Goal: Submit feedback/report problem

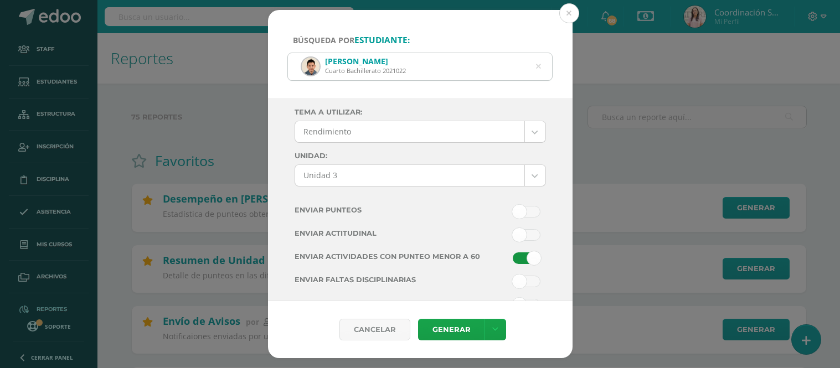
select select "Unidad 3"
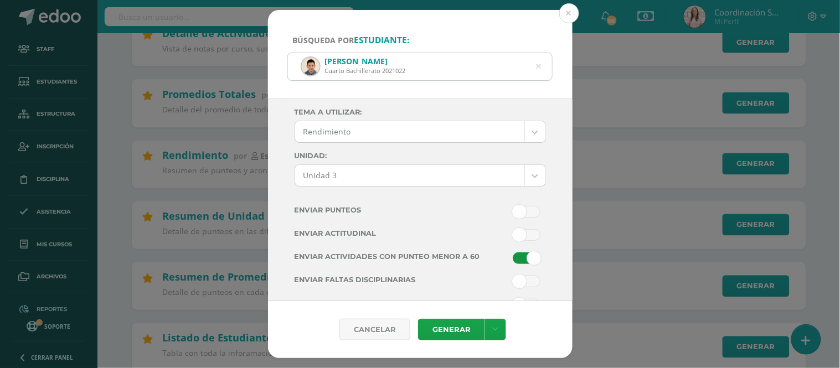
scroll to position [410, 0]
click at [568, 7] on button at bounding box center [570, 13] width 20 height 20
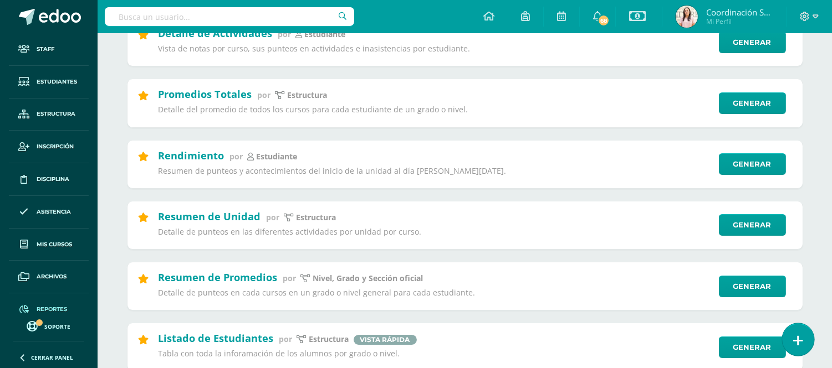
click at [807, 338] on link at bounding box center [798, 340] width 32 height 32
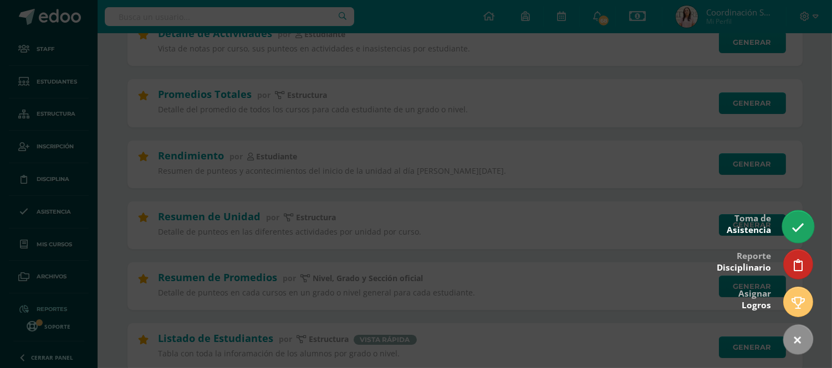
click at [800, 219] on link at bounding box center [798, 227] width 32 height 32
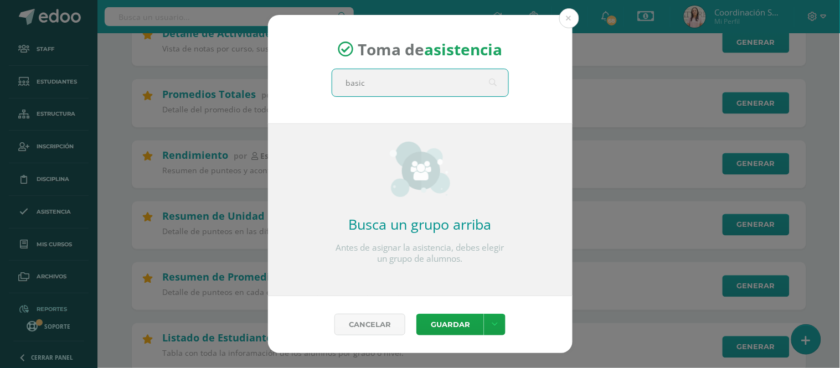
type input "basico"
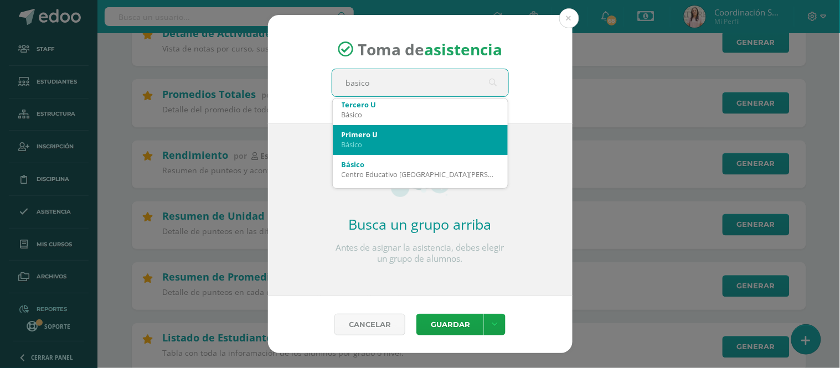
scroll to position [33, 0]
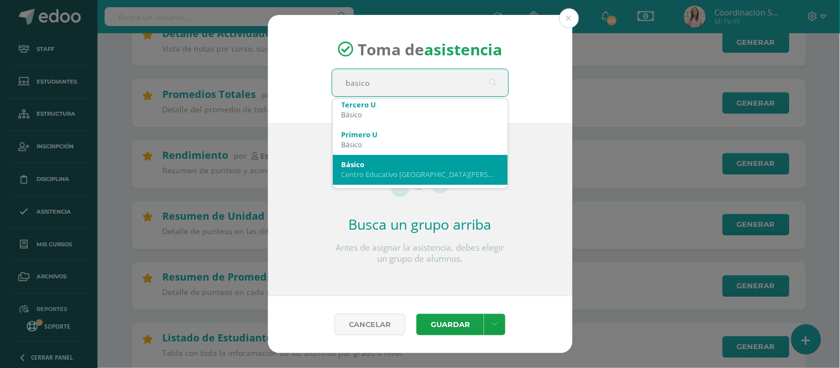
click at [402, 174] on div "Centro Educativo [GEOGRAPHIC_DATA][PERSON_NAME]" at bounding box center [420, 175] width 157 height 10
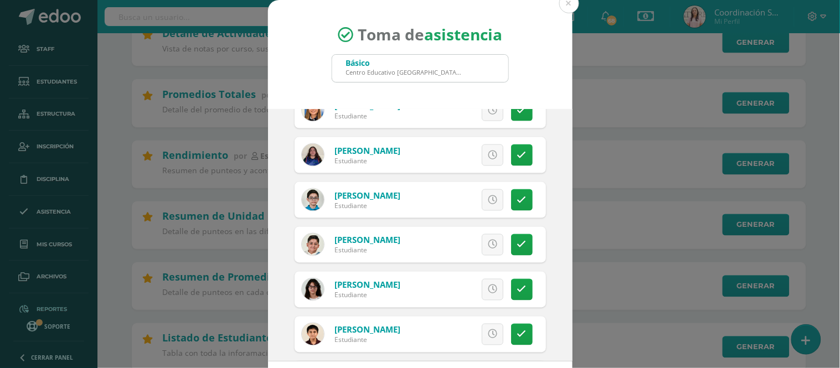
scroll to position [370, 0]
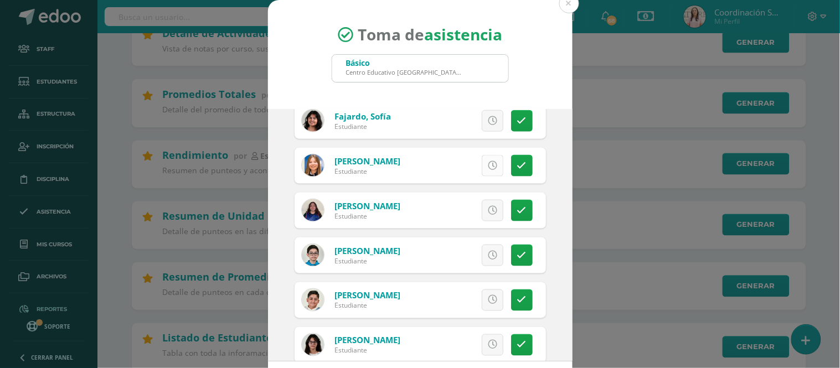
click at [488, 163] on icon at bounding box center [492, 165] width 9 height 9
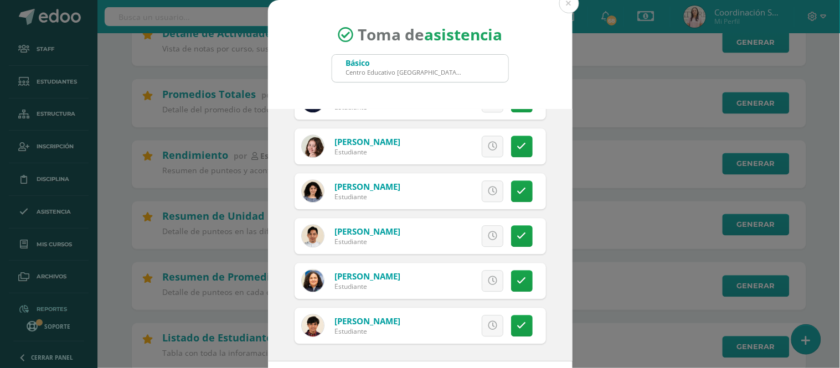
scroll to position [50, 0]
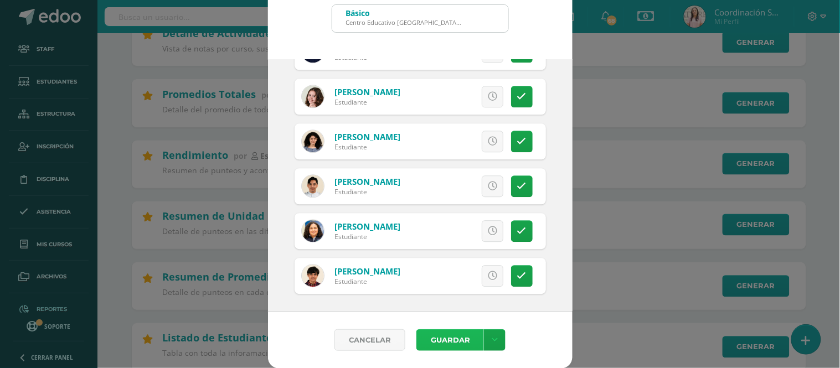
click at [433, 341] on button "Guardar" at bounding box center [451, 341] width 68 height 22
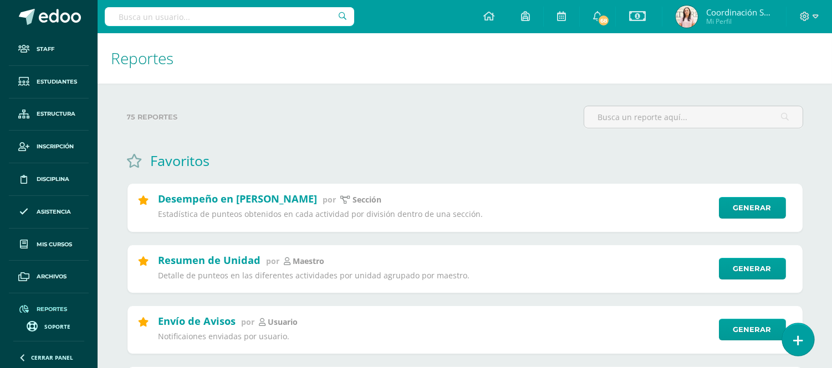
click at [795, 338] on icon at bounding box center [798, 341] width 10 height 13
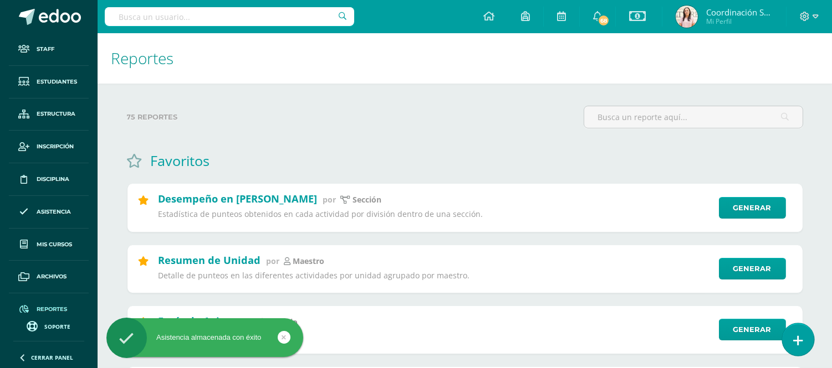
click at [800, 347] on icon at bounding box center [798, 341] width 10 height 13
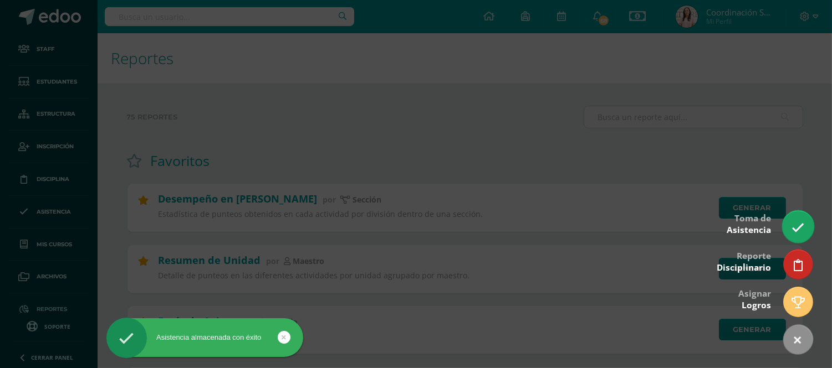
click at [789, 227] on link at bounding box center [798, 227] width 32 height 32
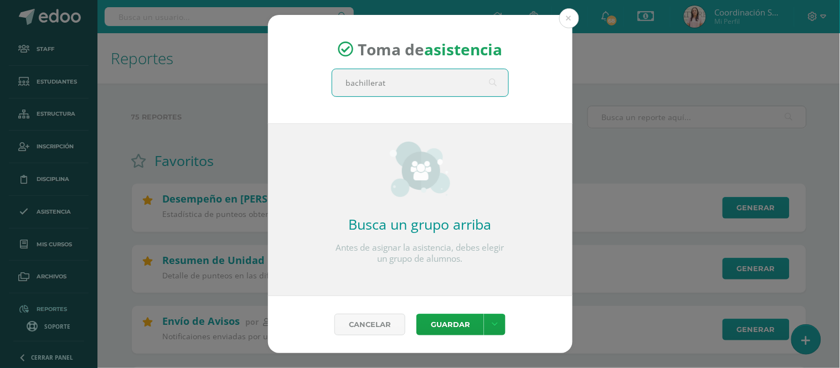
type input "bachillerato"
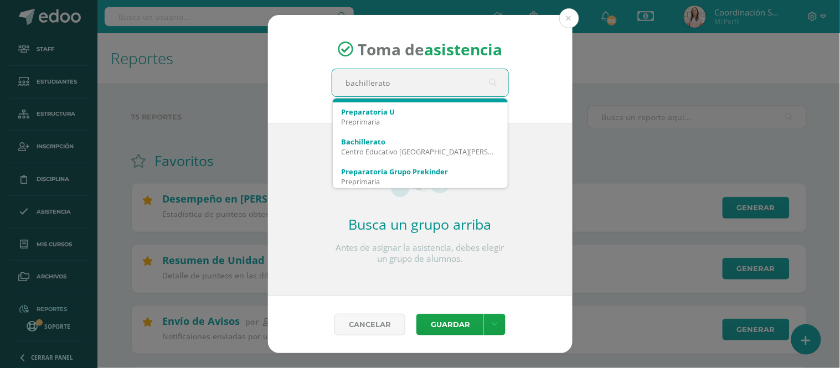
scroll to position [57, 0]
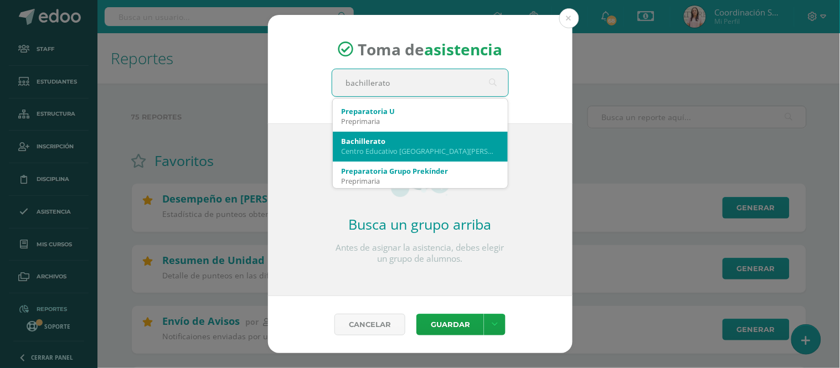
click at [414, 156] on div "Bachillerato Centro Educativo El Valle" at bounding box center [420, 146] width 157 height 29
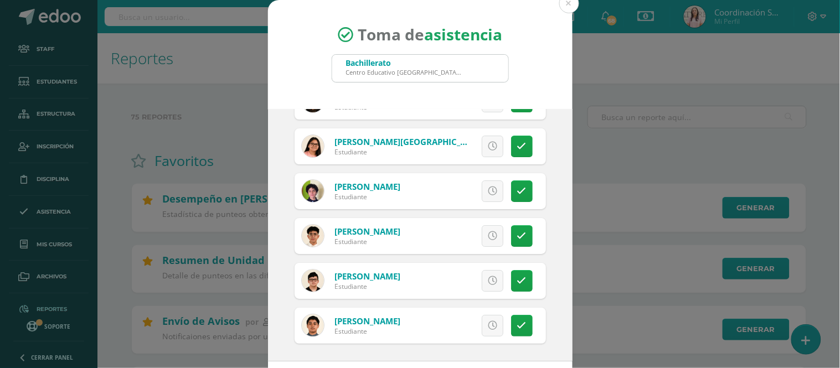
scroll to position [50, 0]
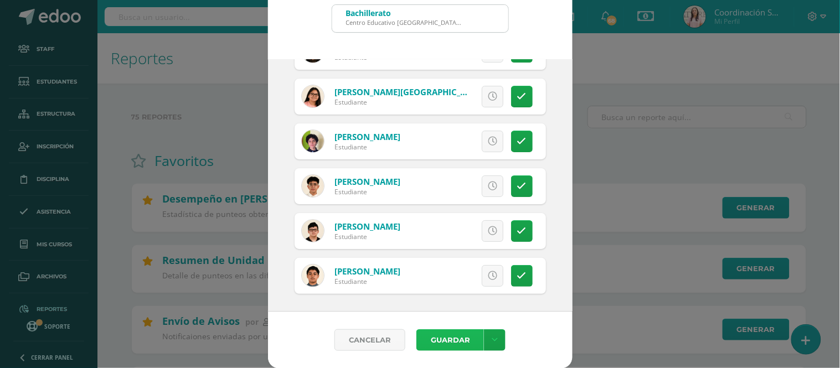
click at [444, 336] on button "Guardar" at bounding box center [451, 341] width 68 height 22
